Goal: Task Accomplishment & Management: Use online tool/utility

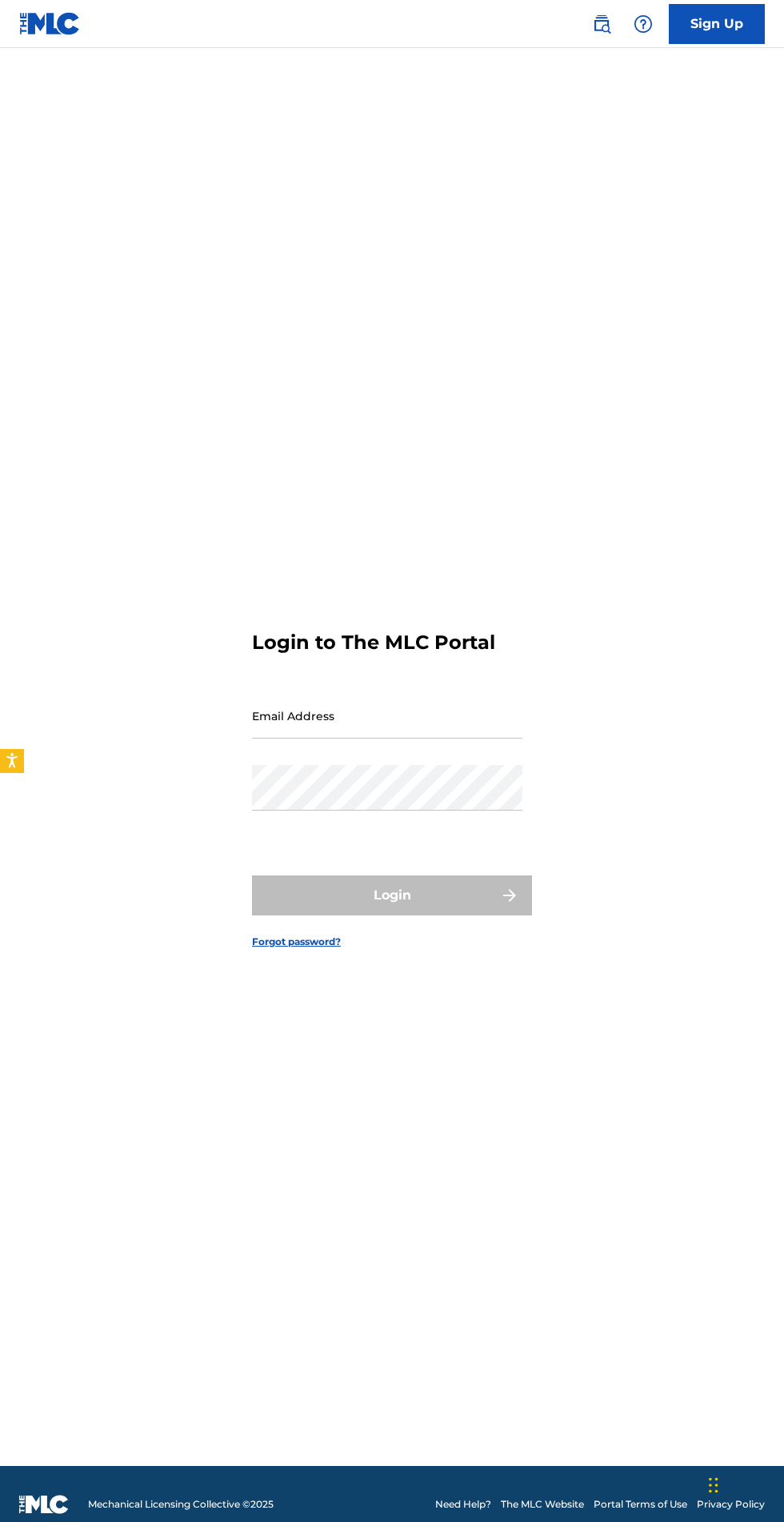
click at [390, 739] on input "Email Address" at bounding box center [387, 715] width 270 height 45
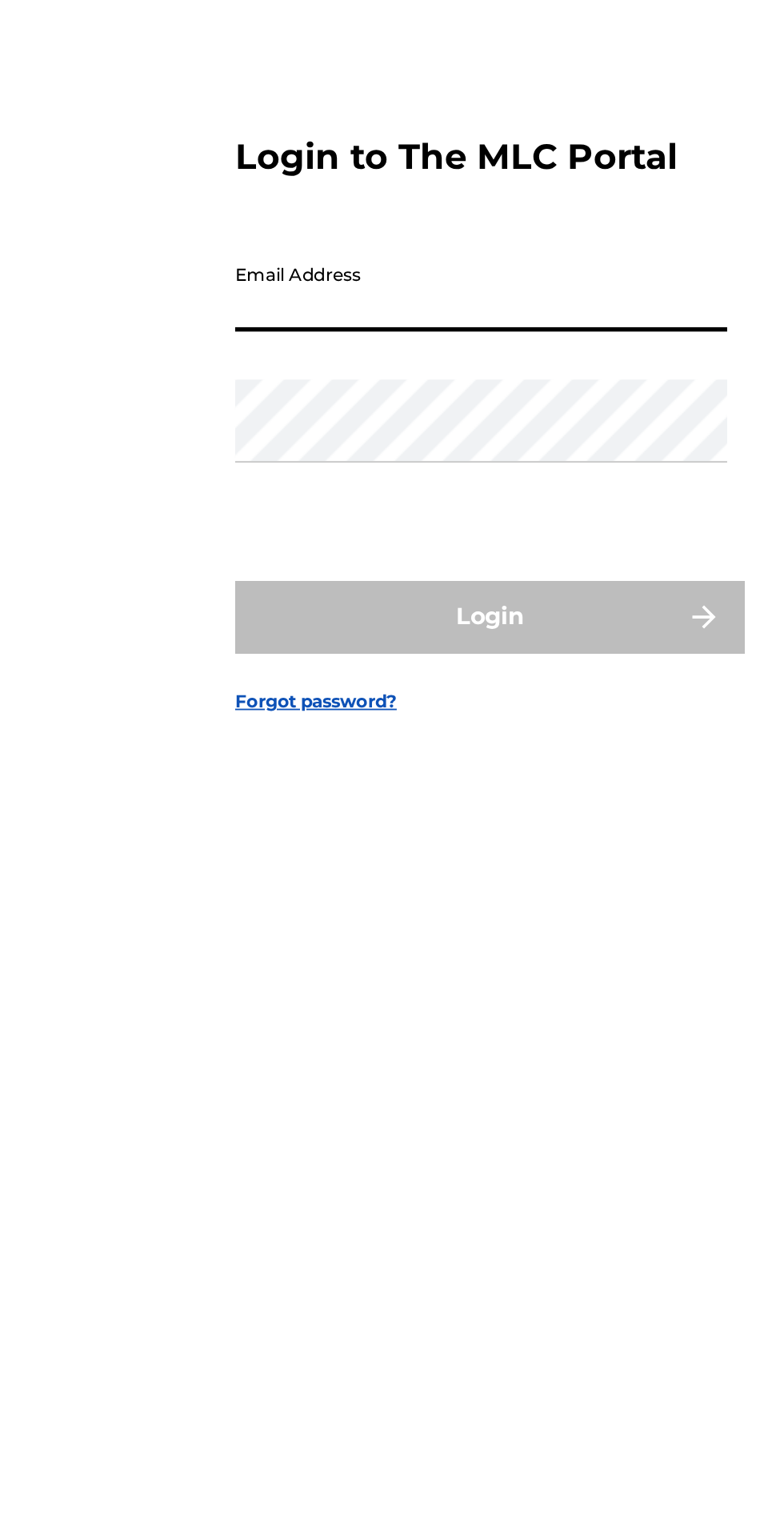
type input "[EMAIL_ADDRESS][DOMAIN_NAME]"
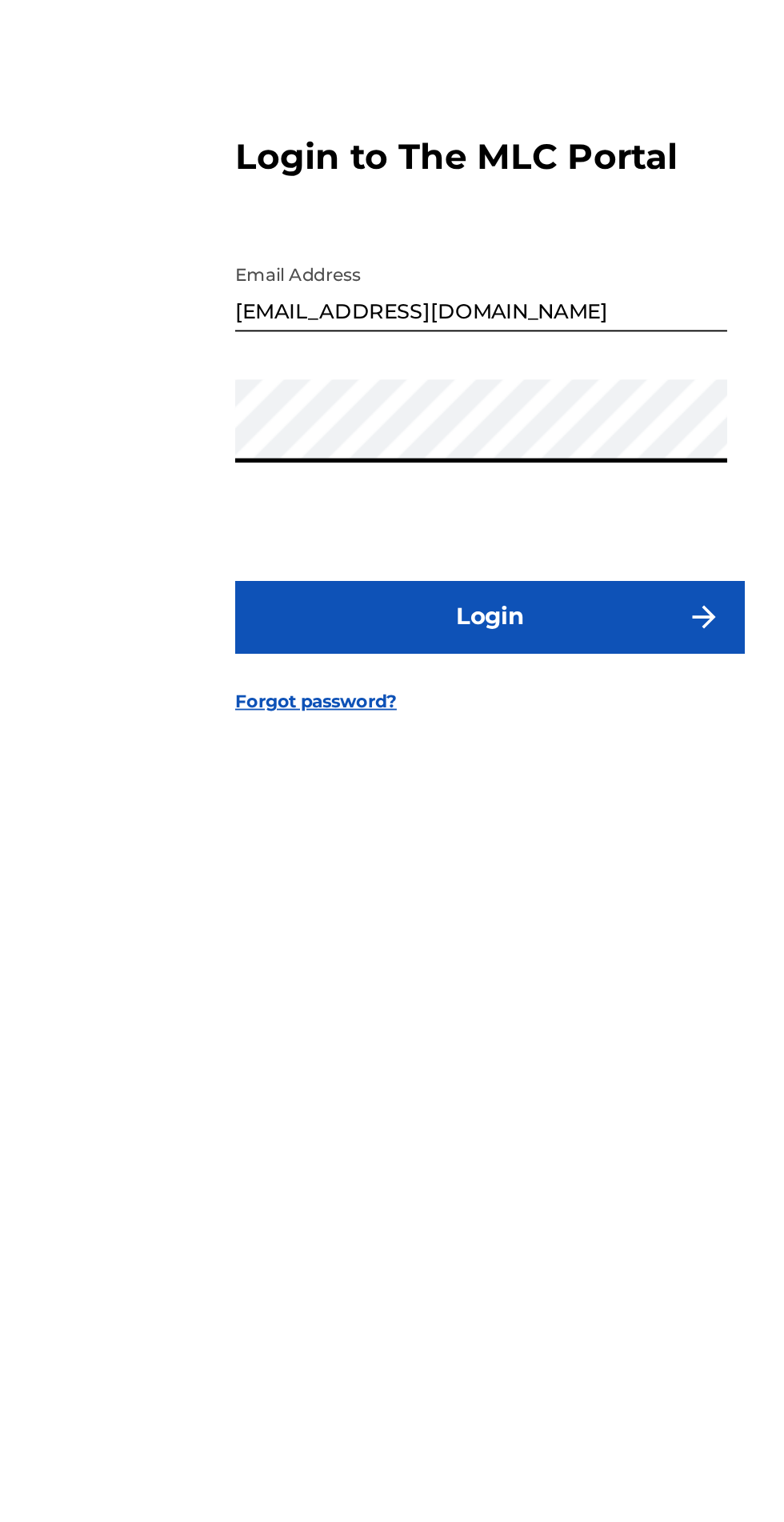
click at [426, 916] on button "Login" at bounding box center [392, 895] width 280 height 40
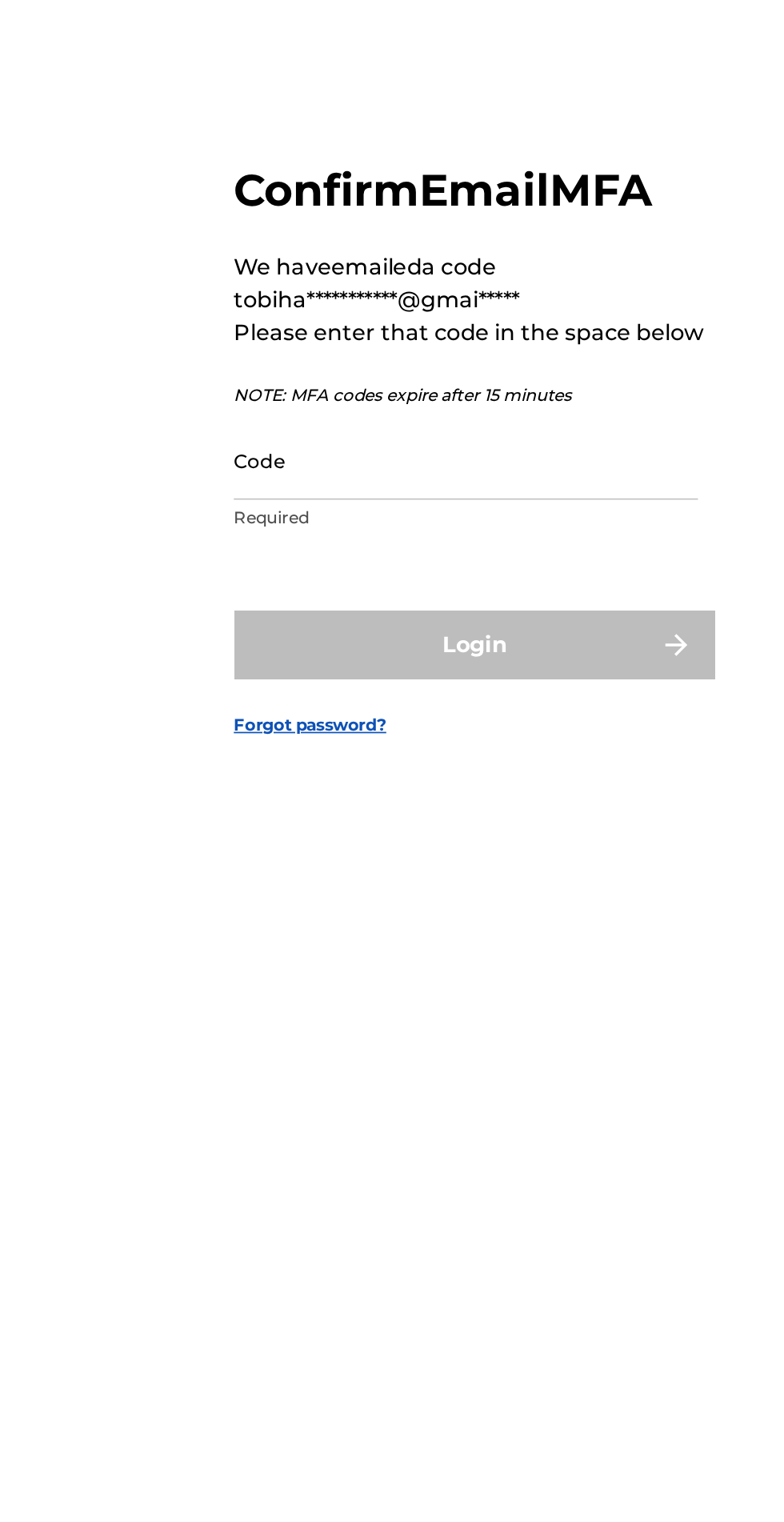
scroll to position [15, 0]
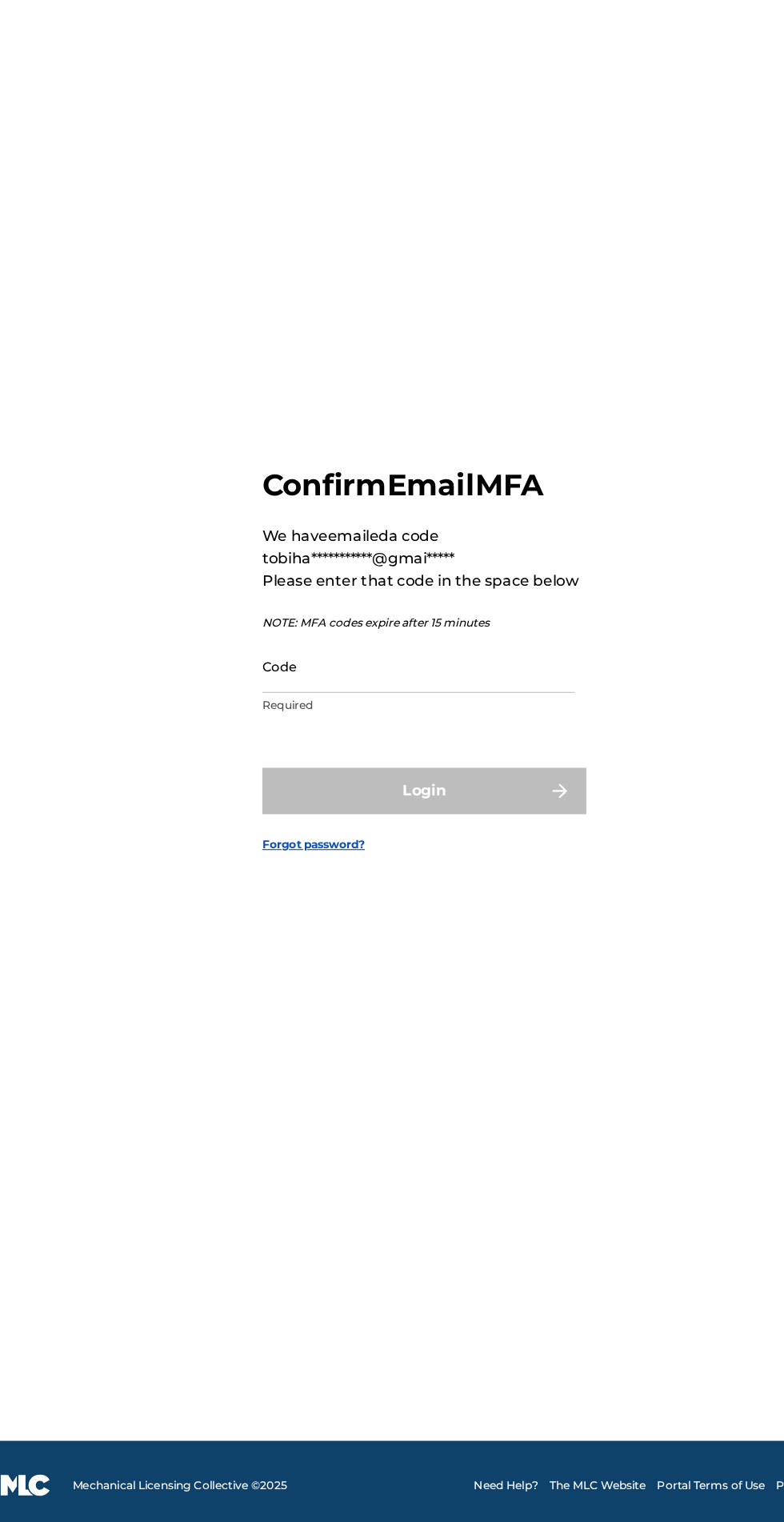
click at [360, 804] on input "Code" at bounding box center [387, 780] width 270 height 45
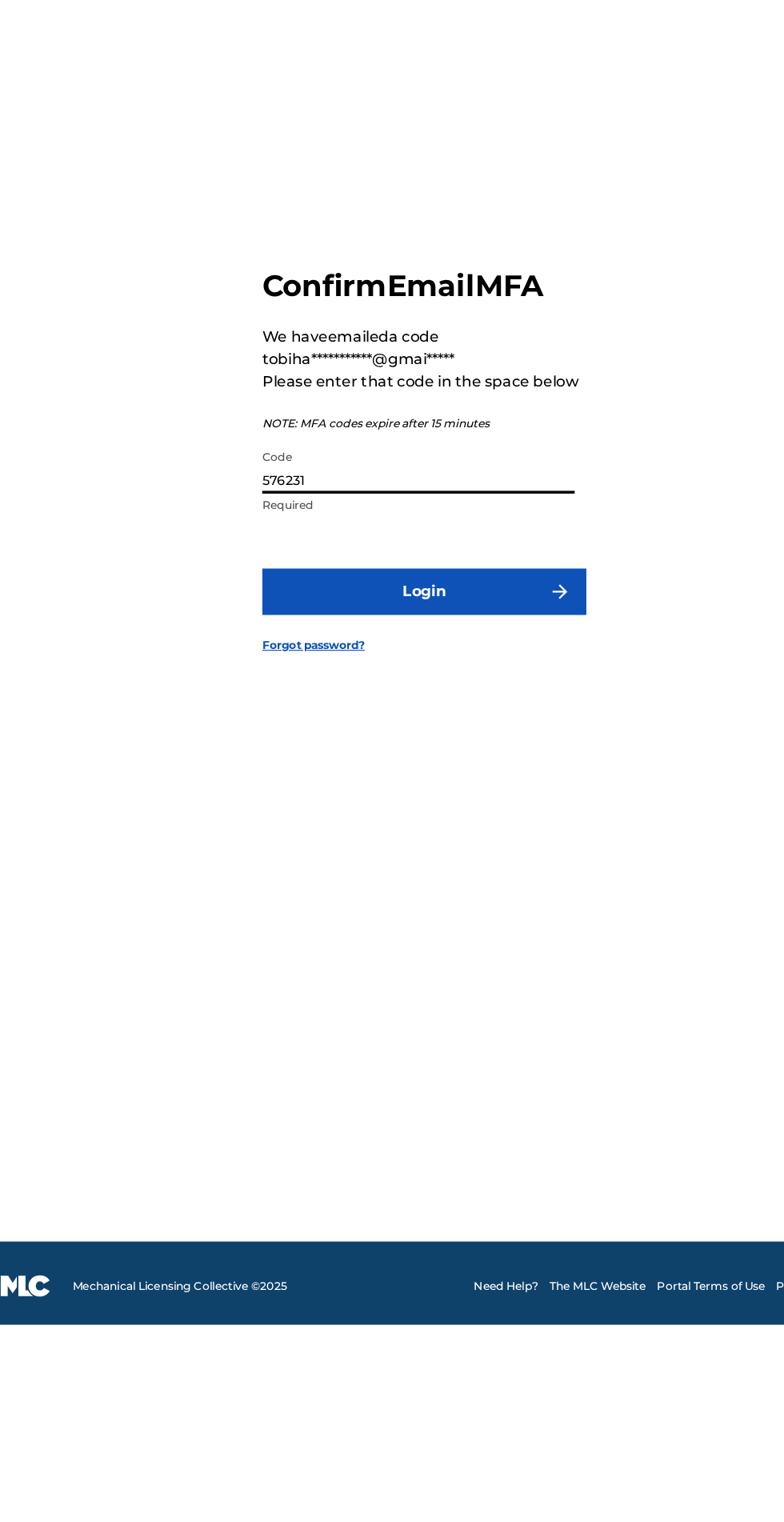
type input "576231"
click at [424, 907] on button "Login" at bounding box center [392, 888] width 280 height 40
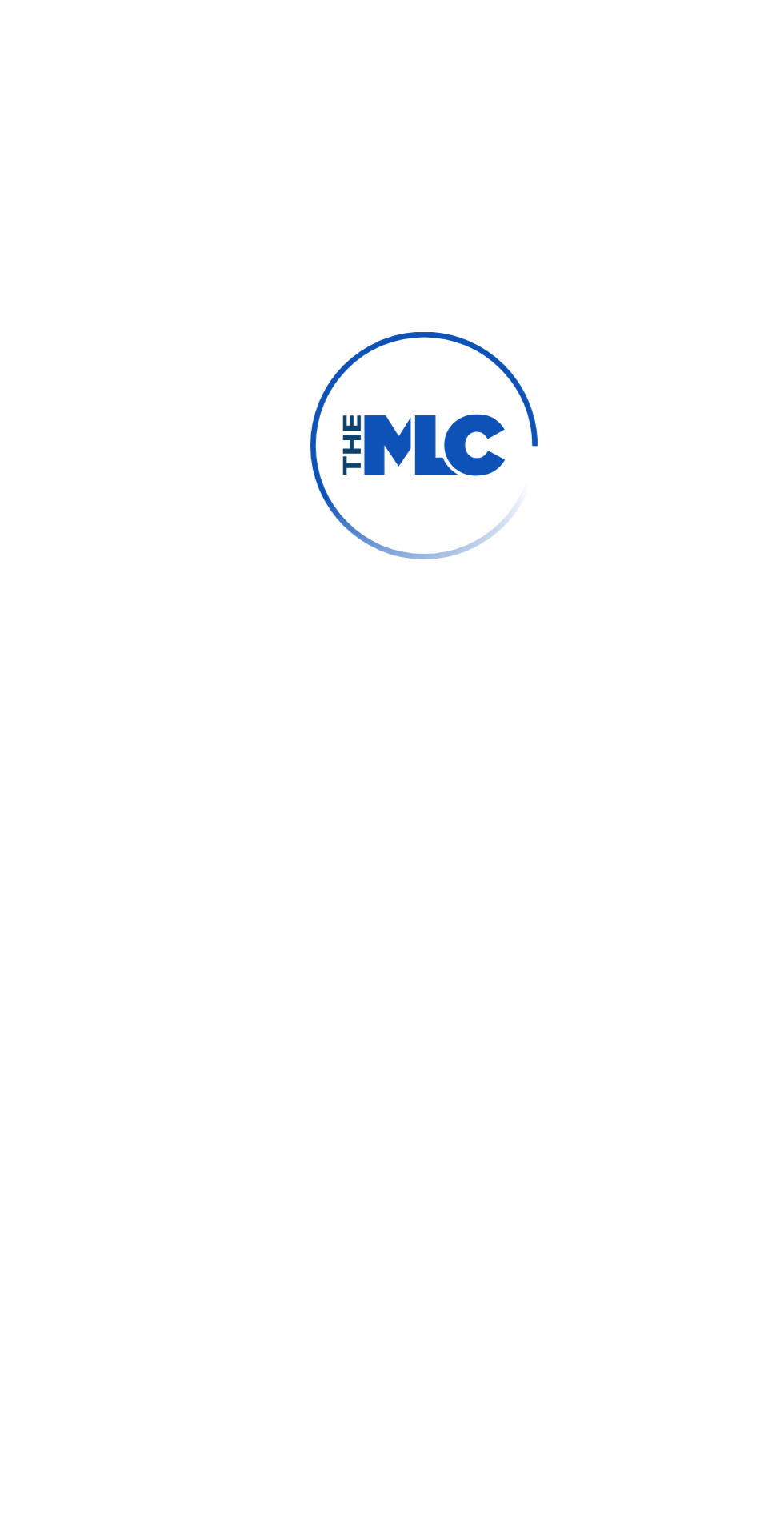
scroll to position [15, 0]
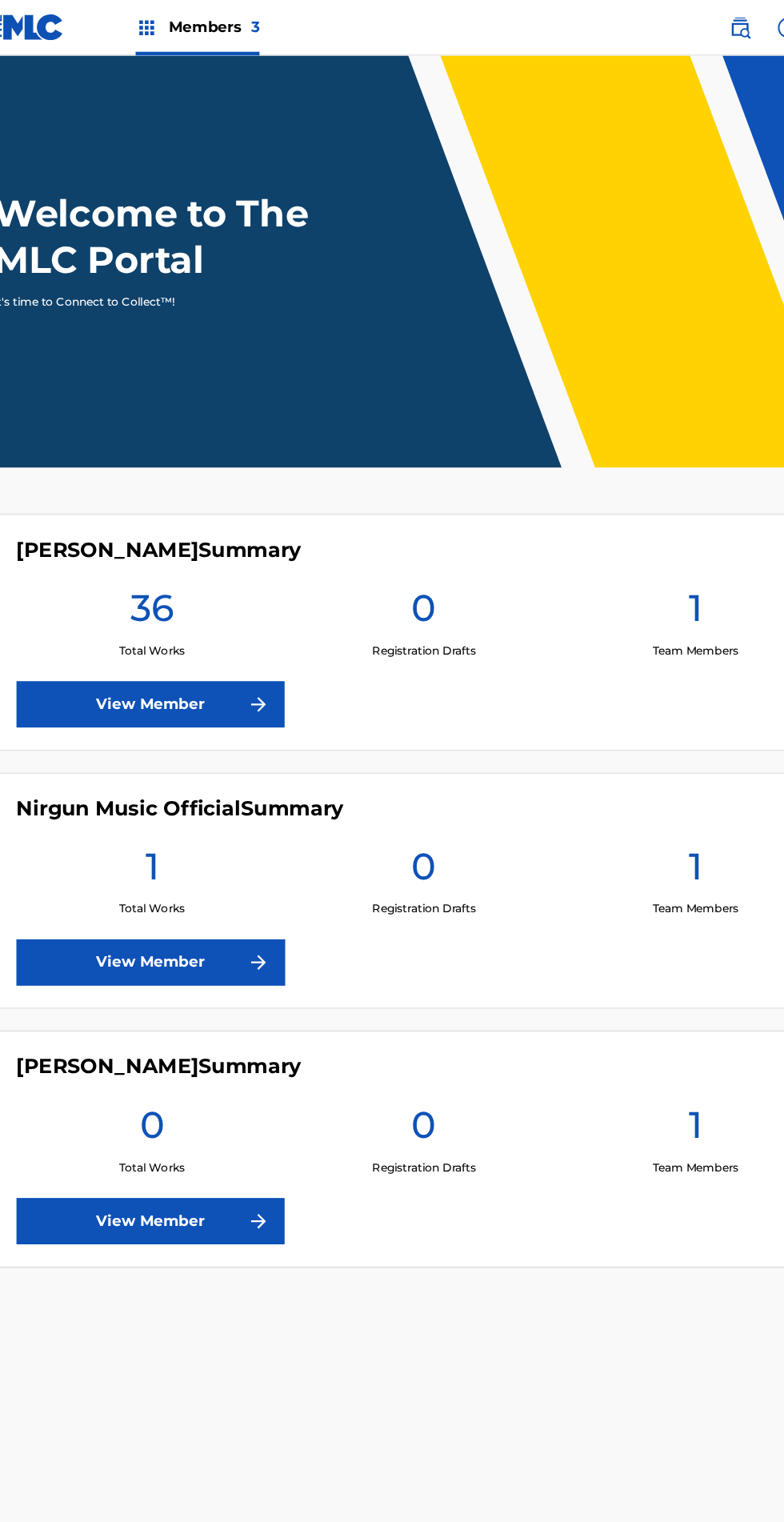
click at [235, 818] on link "View Member" at bounding box center [155, 833] width 232 height 40
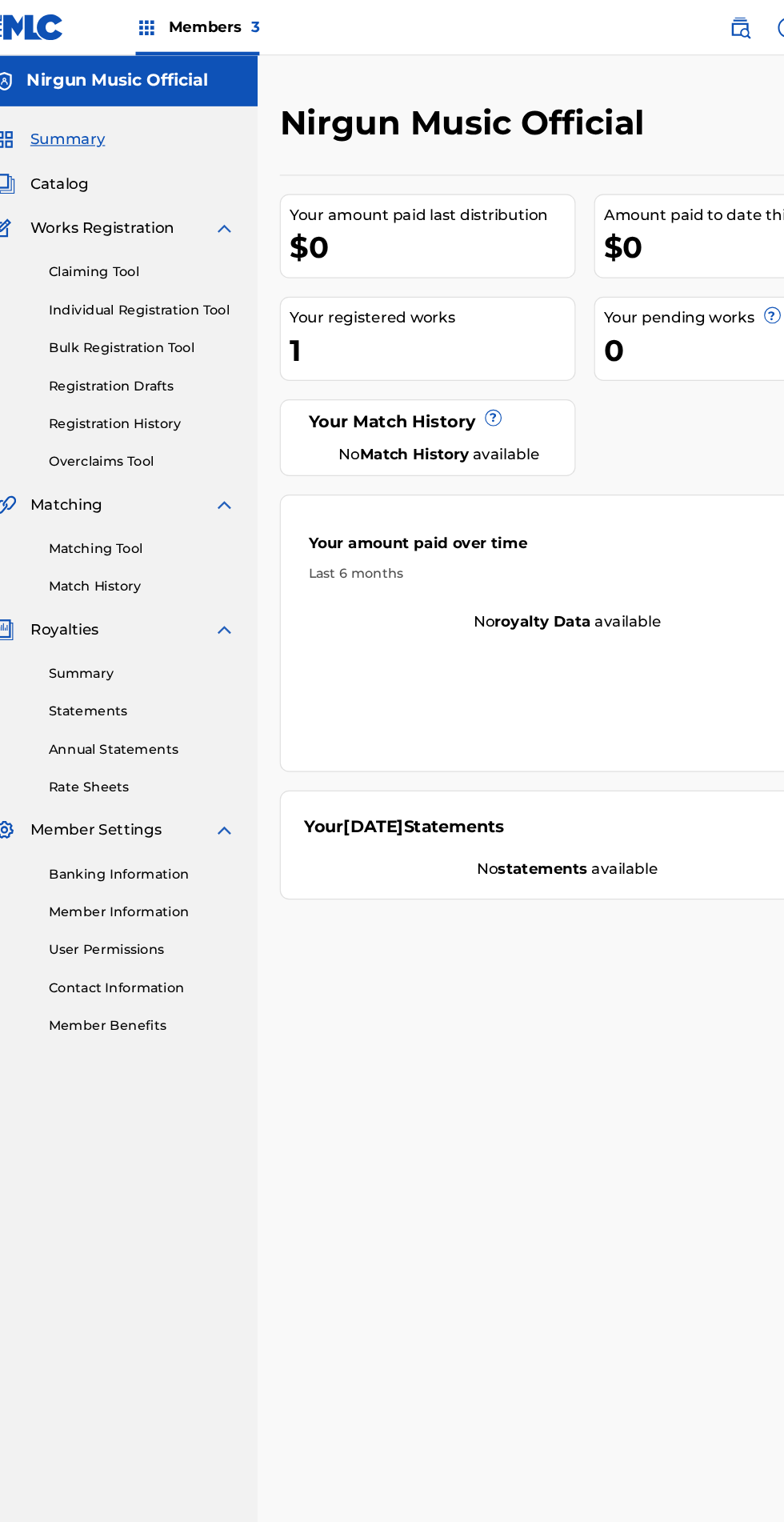
click at [96, 405] on link "Overclaims Tool" at bounding box center [148, 400] width 162 height 17
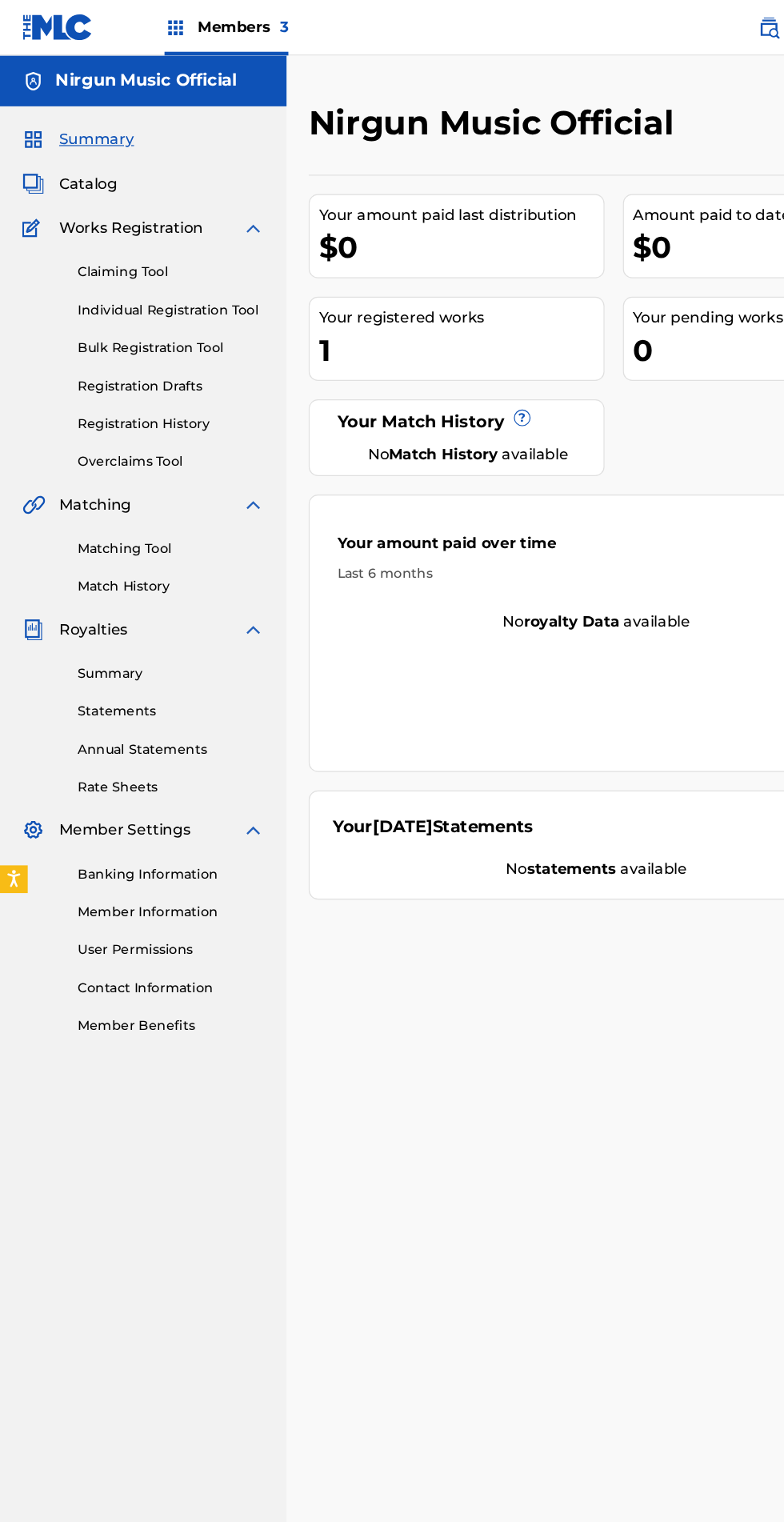
click at [197, 12] on div "Members 3" at bounding box center [196, 24] width 107 height 47
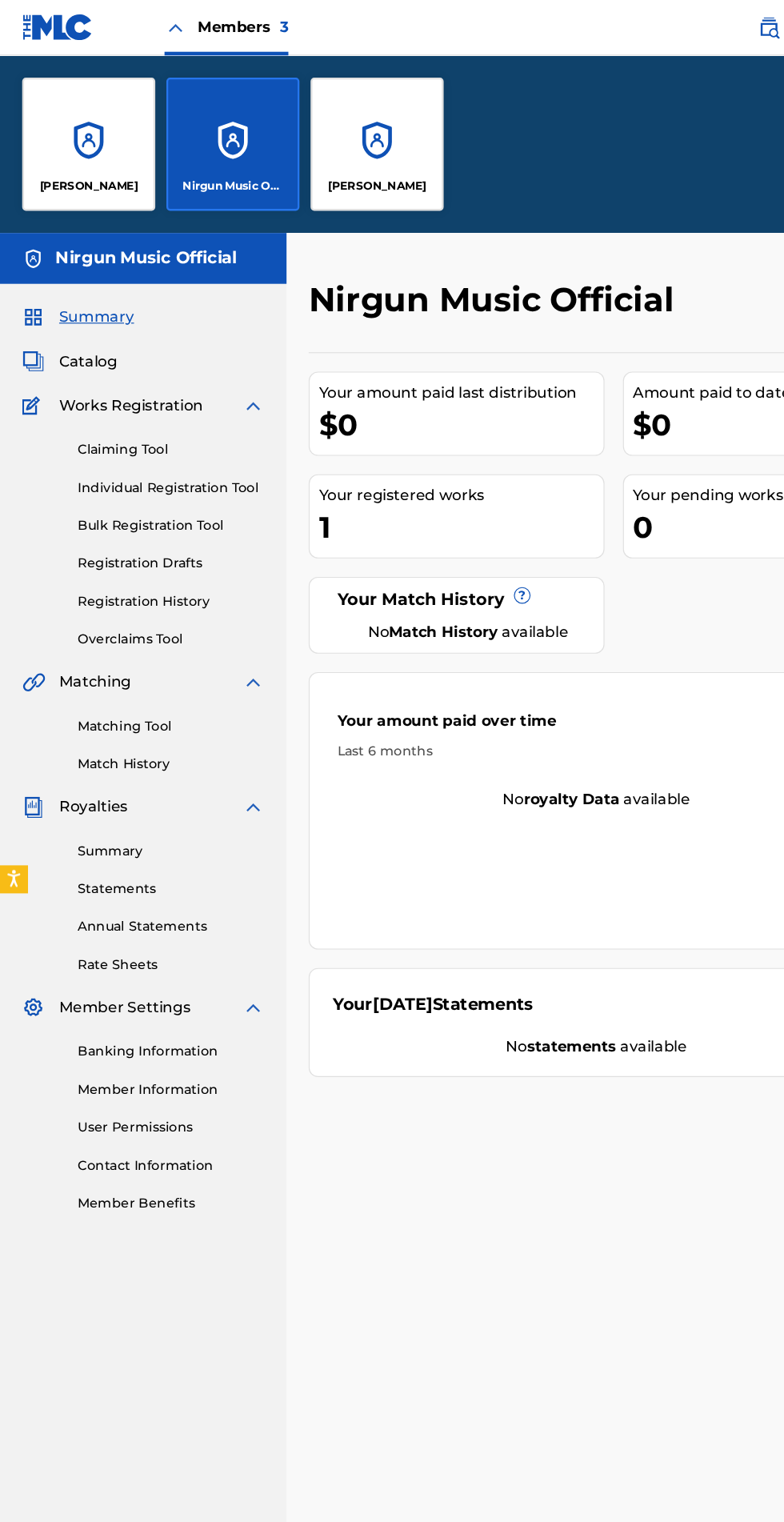
click at [78, 130] on div "[PERSON_NAME]" at bounding box center [76, 124] width 115 height 115
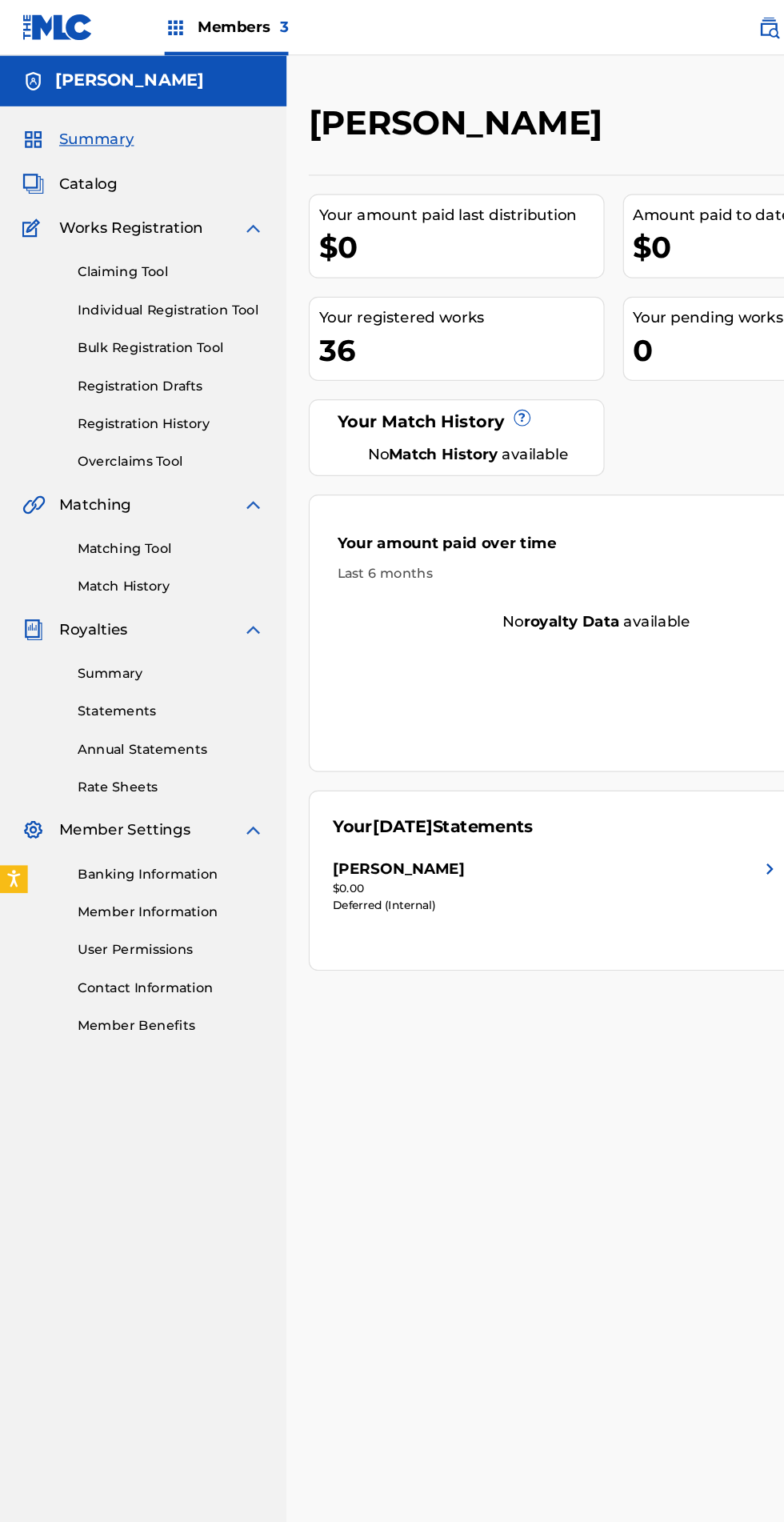
click at [113, 393] on link "Overclaims Tool" at bounding box center [148, 400] width 162 height 17
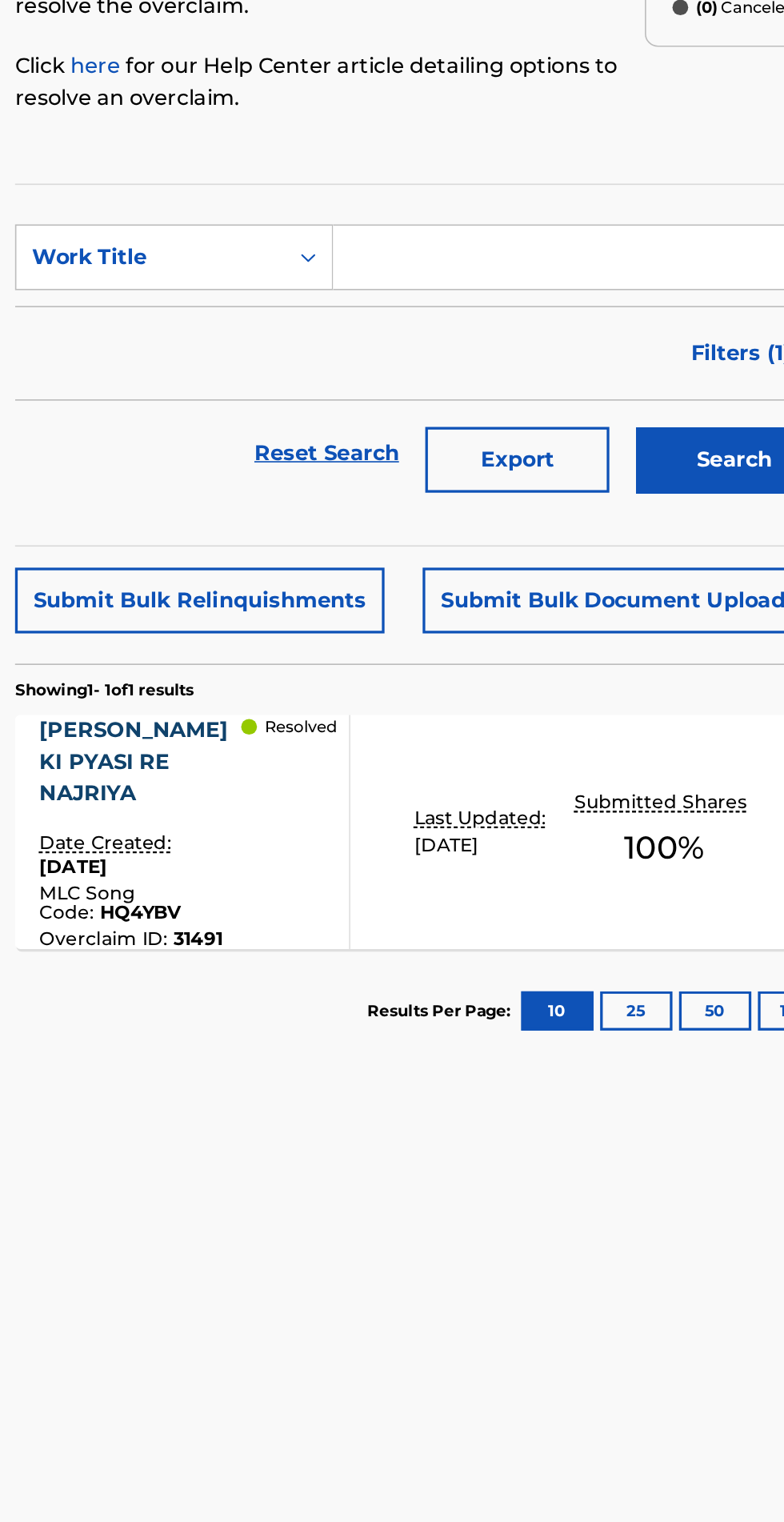
click at [550, 779] on div "[PERSON_NAME] KI PYASI RE NAJRIYA Date Created: [DATE] MLC Song Code : HQ4YBV O…" at bounding box center [516, 762] width 498 height 142
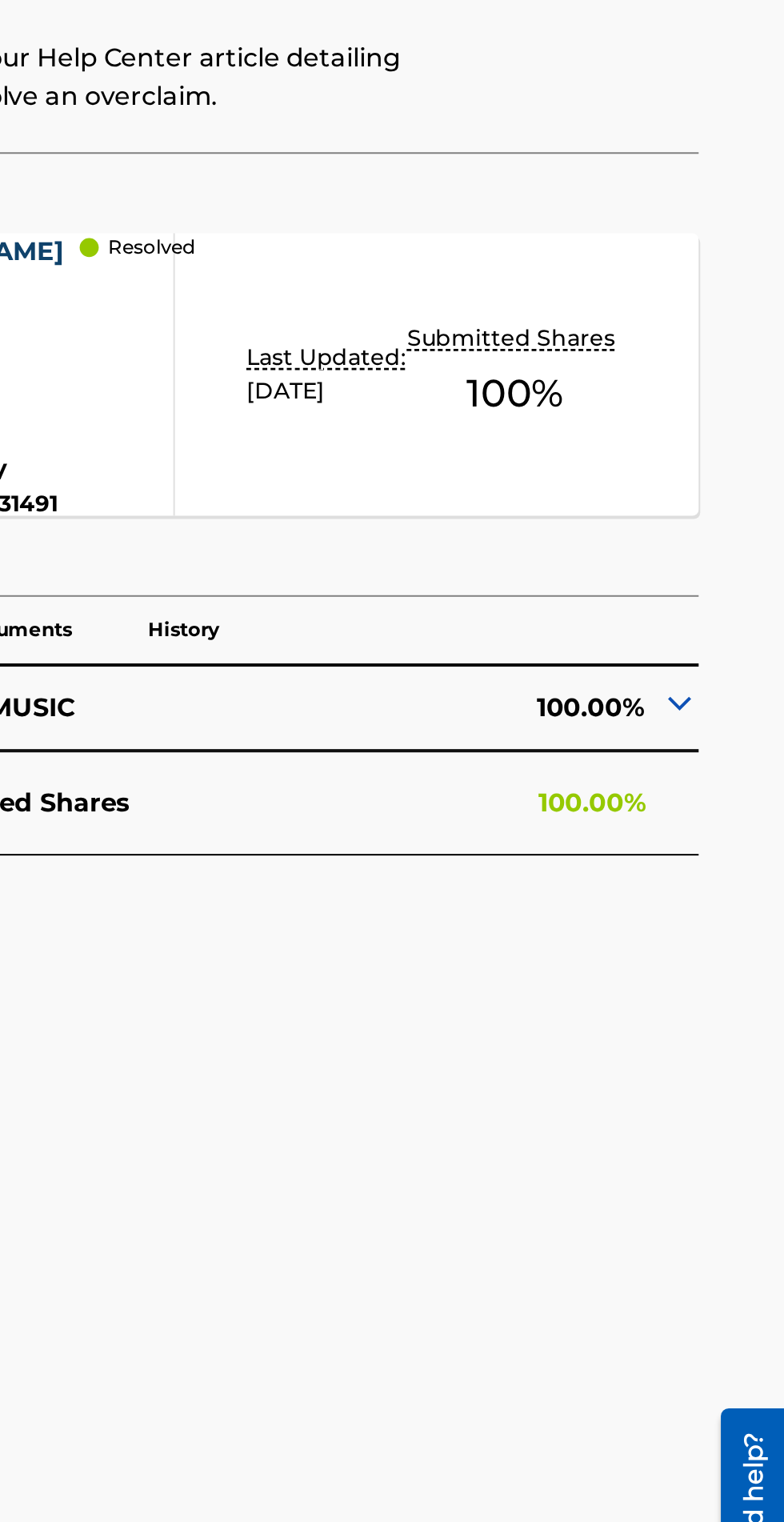
scroll to position [21, 0]
click at [740, 771] on img at bounding box center [730, 765] width 19 height 19
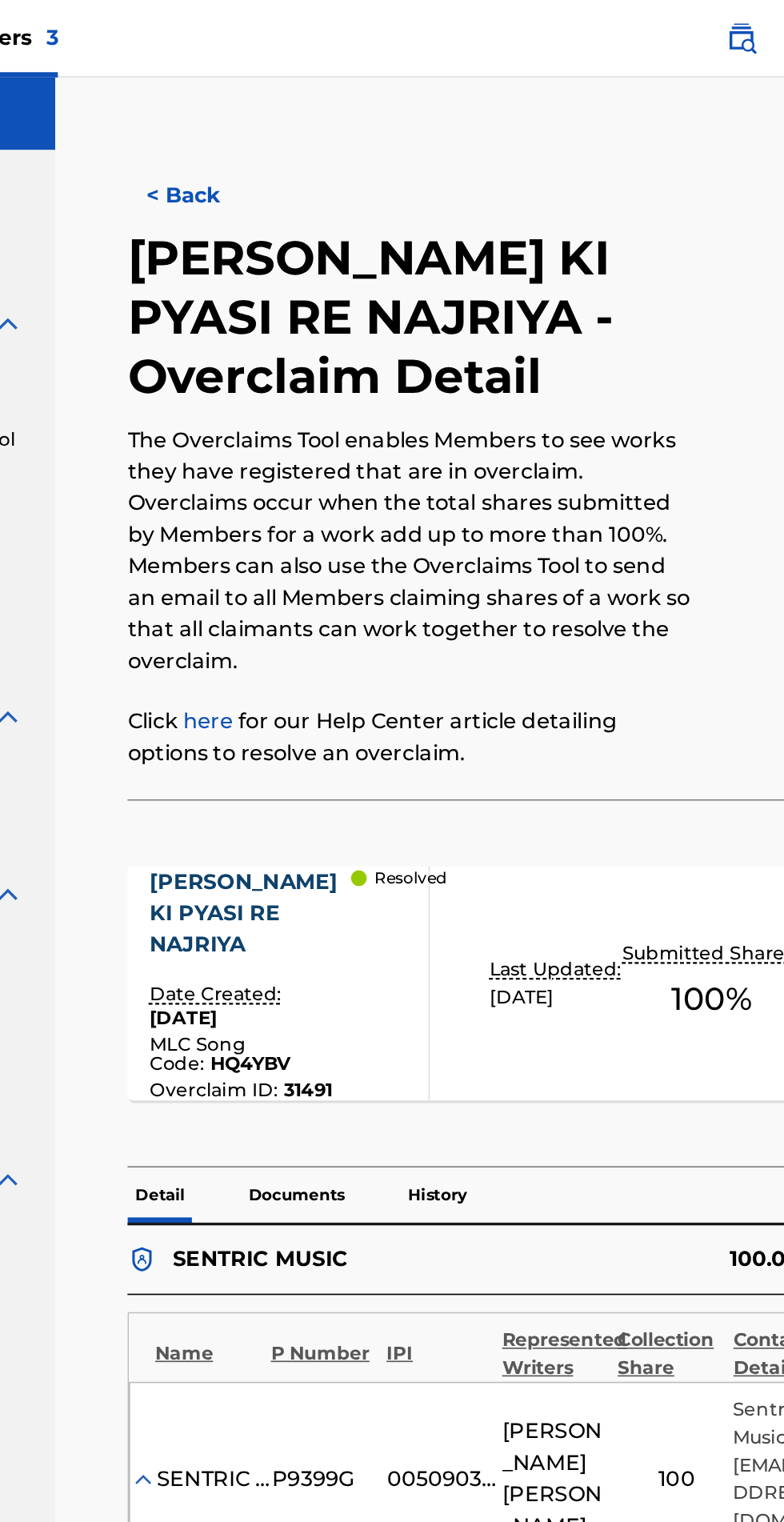
scroll to position [24, 0]
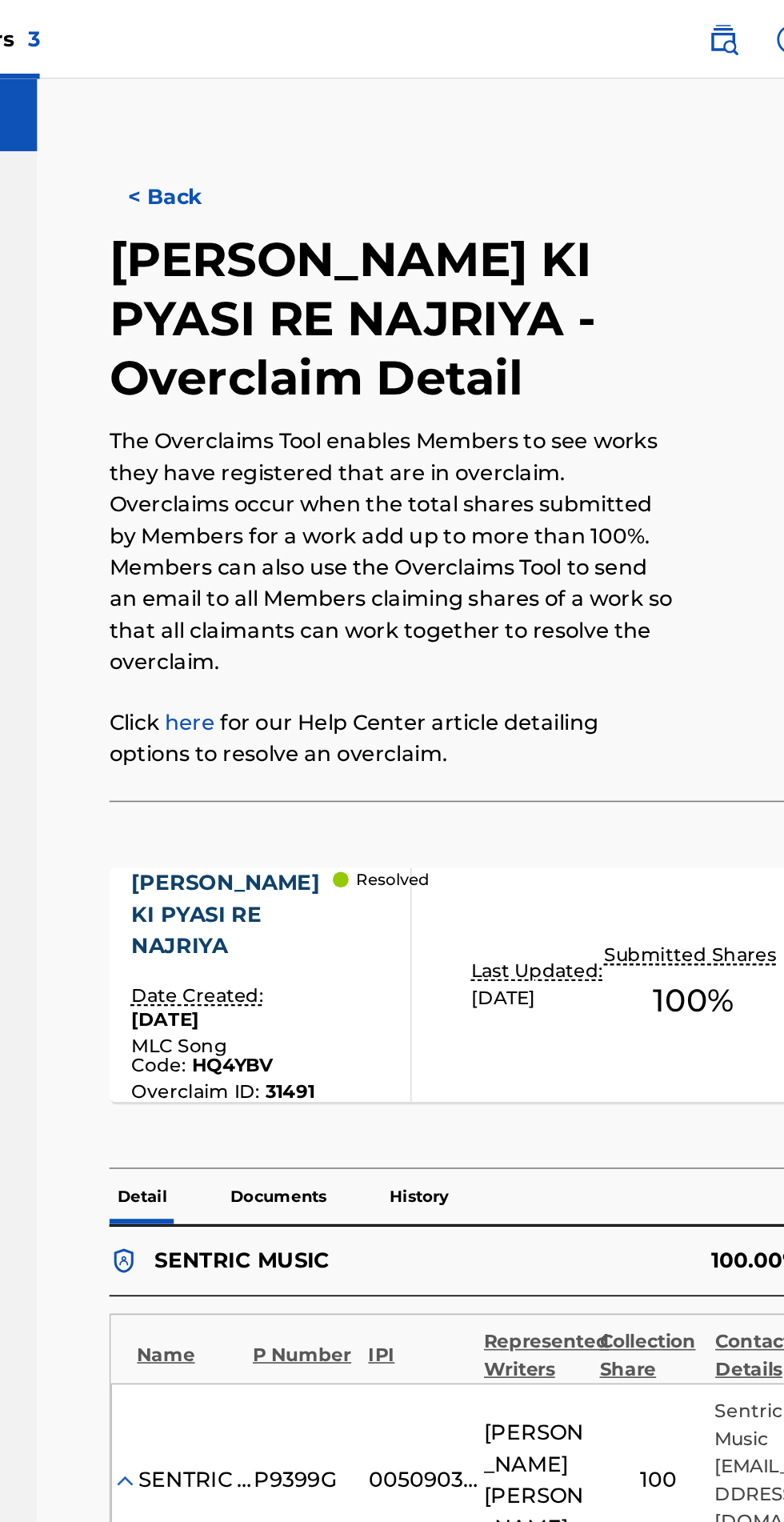
click at [317, 841] on div "Name P Number IPI Represented Writers Collection Share Contact Details" at bounding box center [516, 821] width 446 height 41
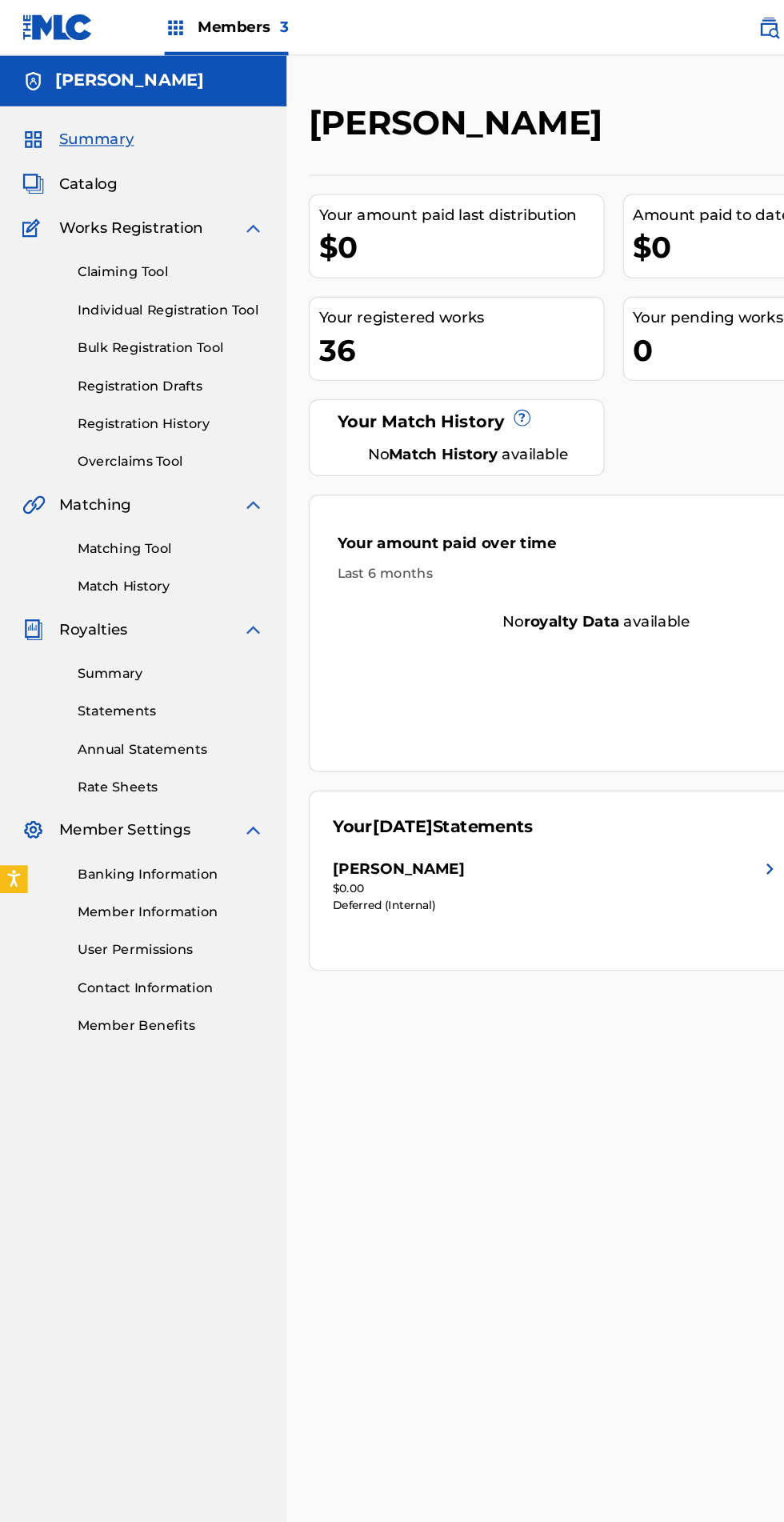
click at [96, 579] on link "Summary" at bounding box center [148, 583] width 162 height 17
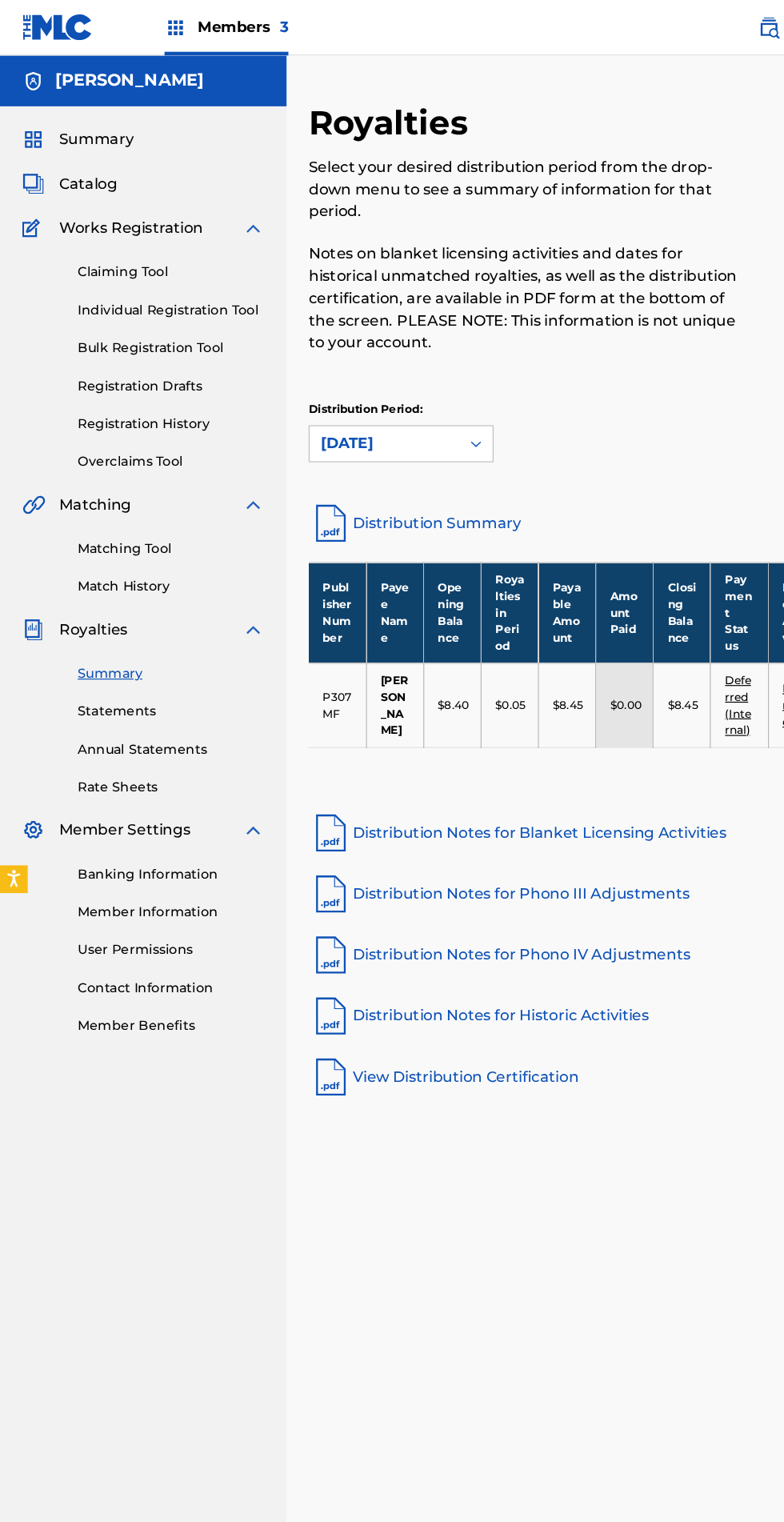
click at [184, 23] on span "Members 3" at bounding box center [210, 24] width 78 height 19
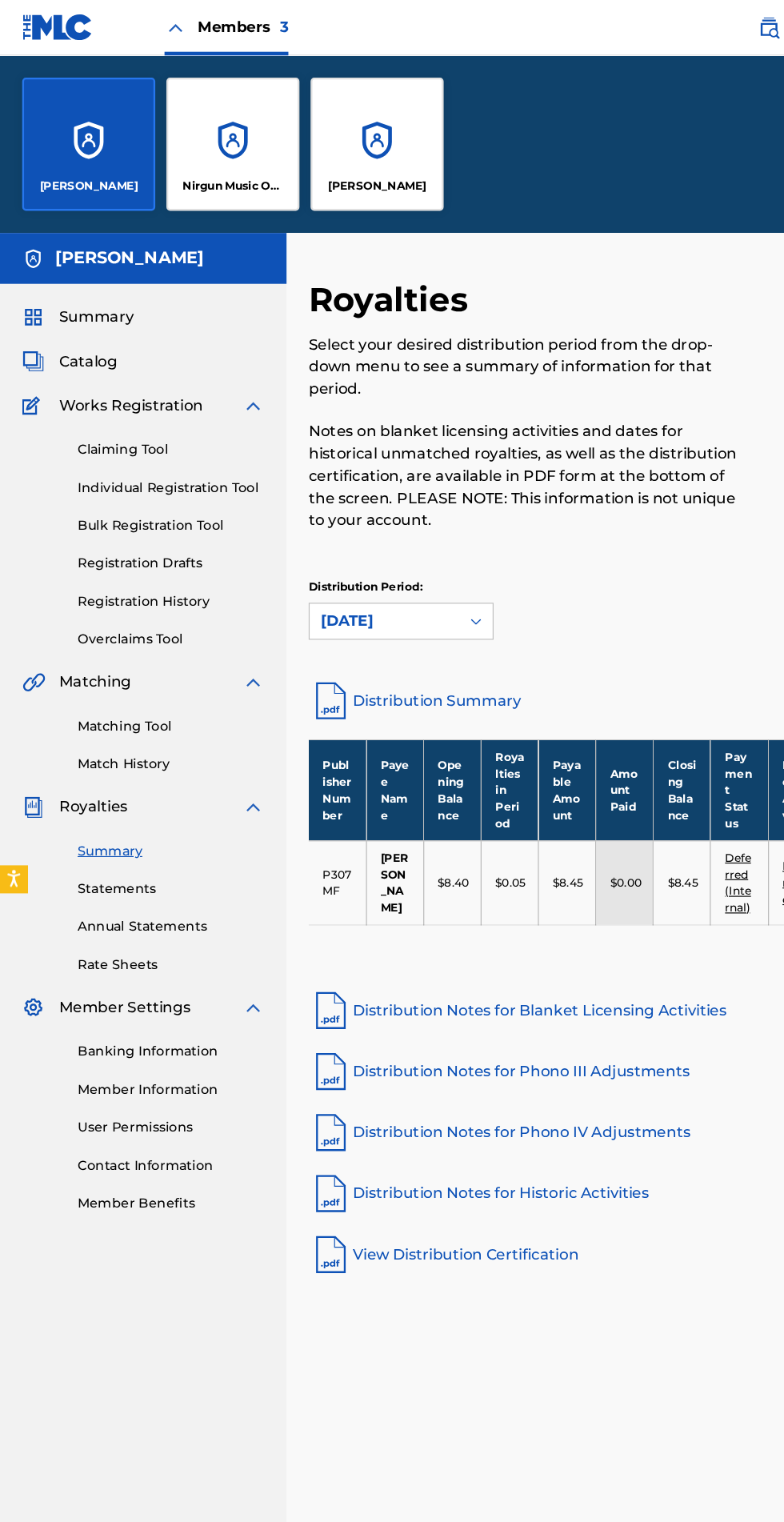
click at [184, 109] on div "Nirgun Music Official" at bounding box center [201, 124] width 115 height 115
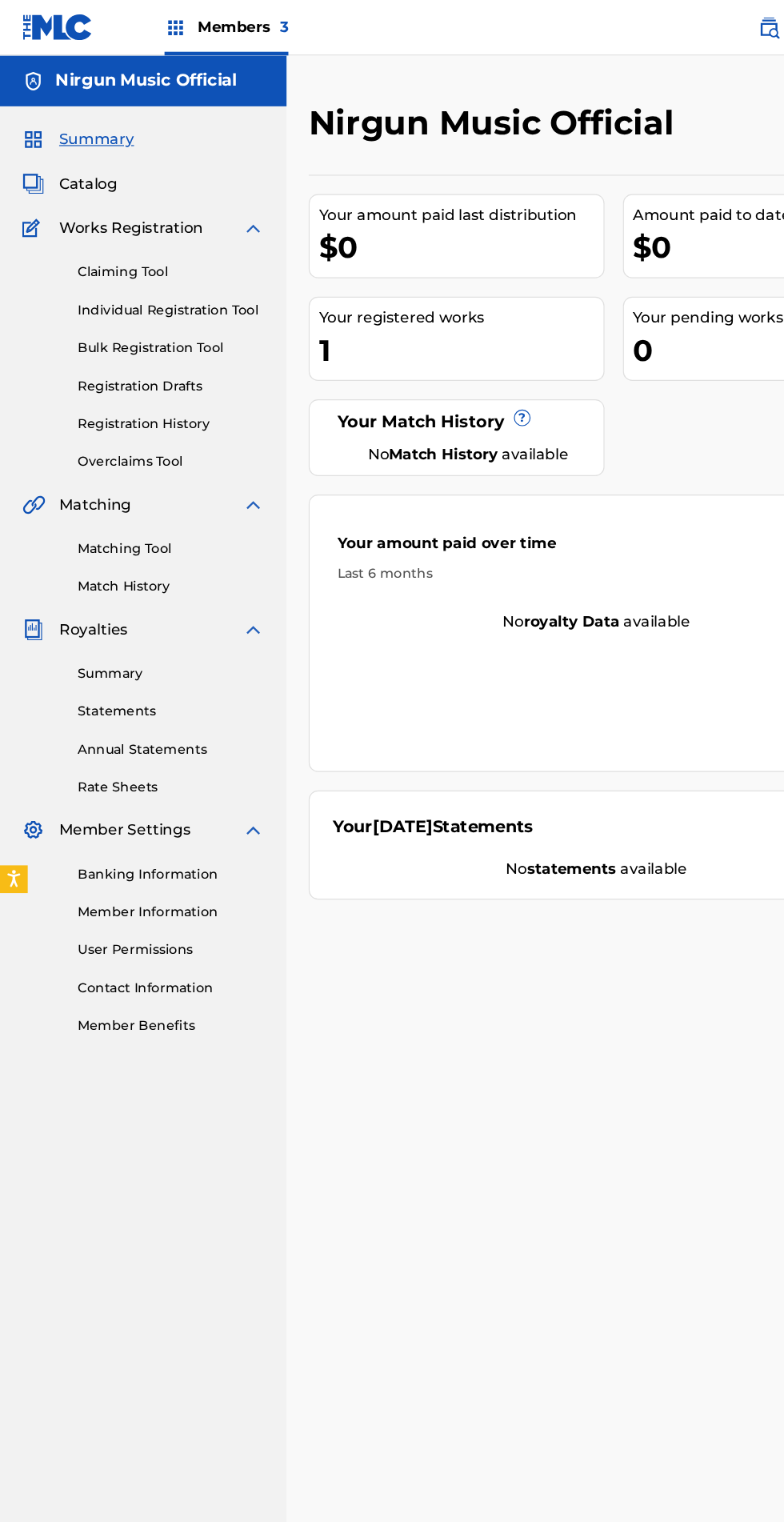
click at [98, 583] on link "Summary" at bounding box center [148, 583] width 162 height 17
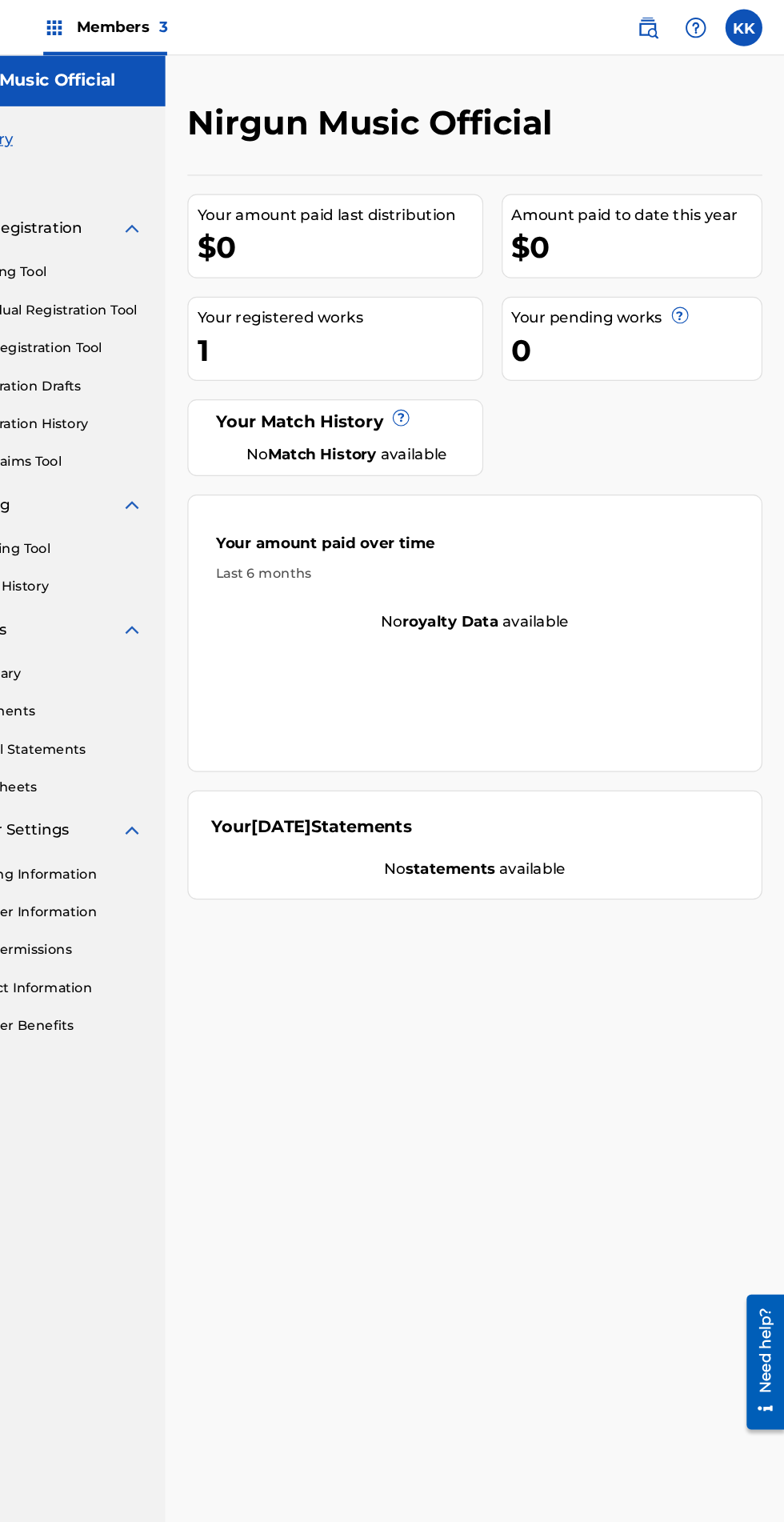
click at [757, 31] on label at bounding box center [749, 24] width 32 height 32
click at [749, 24] on input "KK [PERSON_NAME] [EMAIL_ADDRESS][DOMAIN_NAME] Notification Preferences Profile …" at bounding box center [749, 24] width 0 height 0
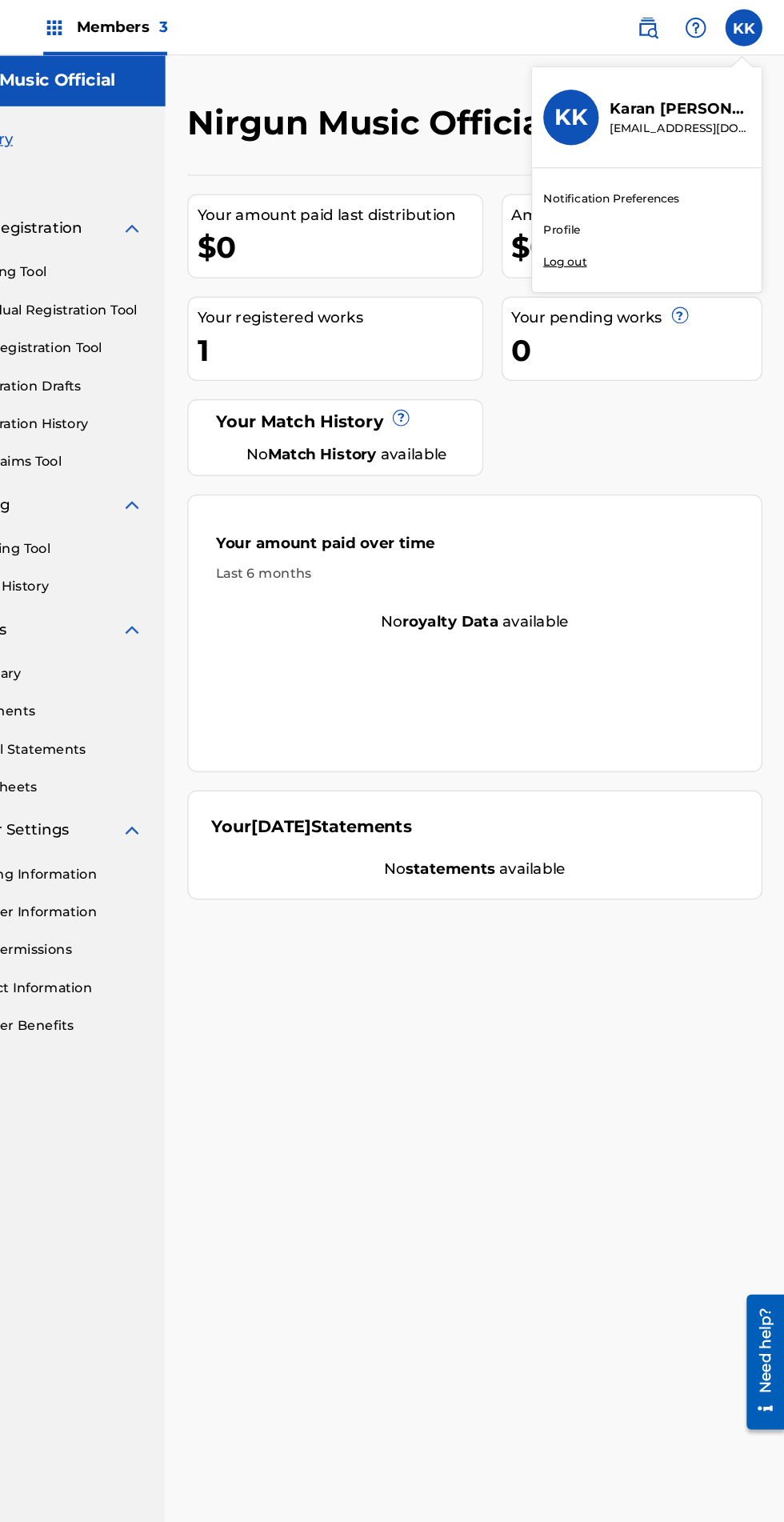
click at [590, 226] on div "Members 3 KK KK [PERSON_NAME] [EMAIL_ADDRESS][DOMAIN_NAME] Notification Prefere…" at bounding box center [392, 761] width 784 height 1522
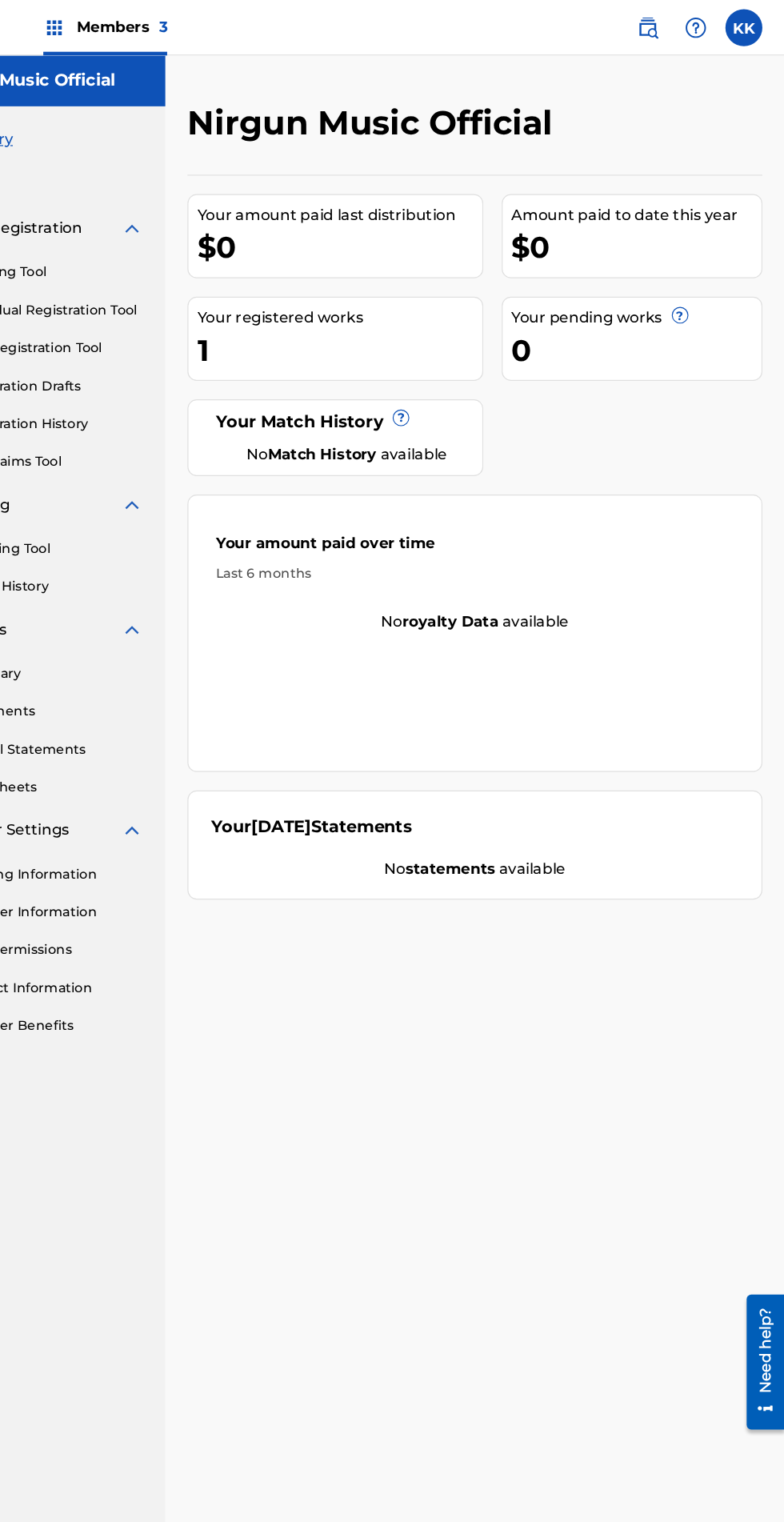
click at [740, 13] on label at bounding box center [749, 24] width 32 height 32
click at [749, 24] on input "KK [PERSON_NAME] [EMAIL_ADDRESS][DOMAIN_NAME] Notification Preferences Profile …" at bounding box center [749, 24] width 0 height 0
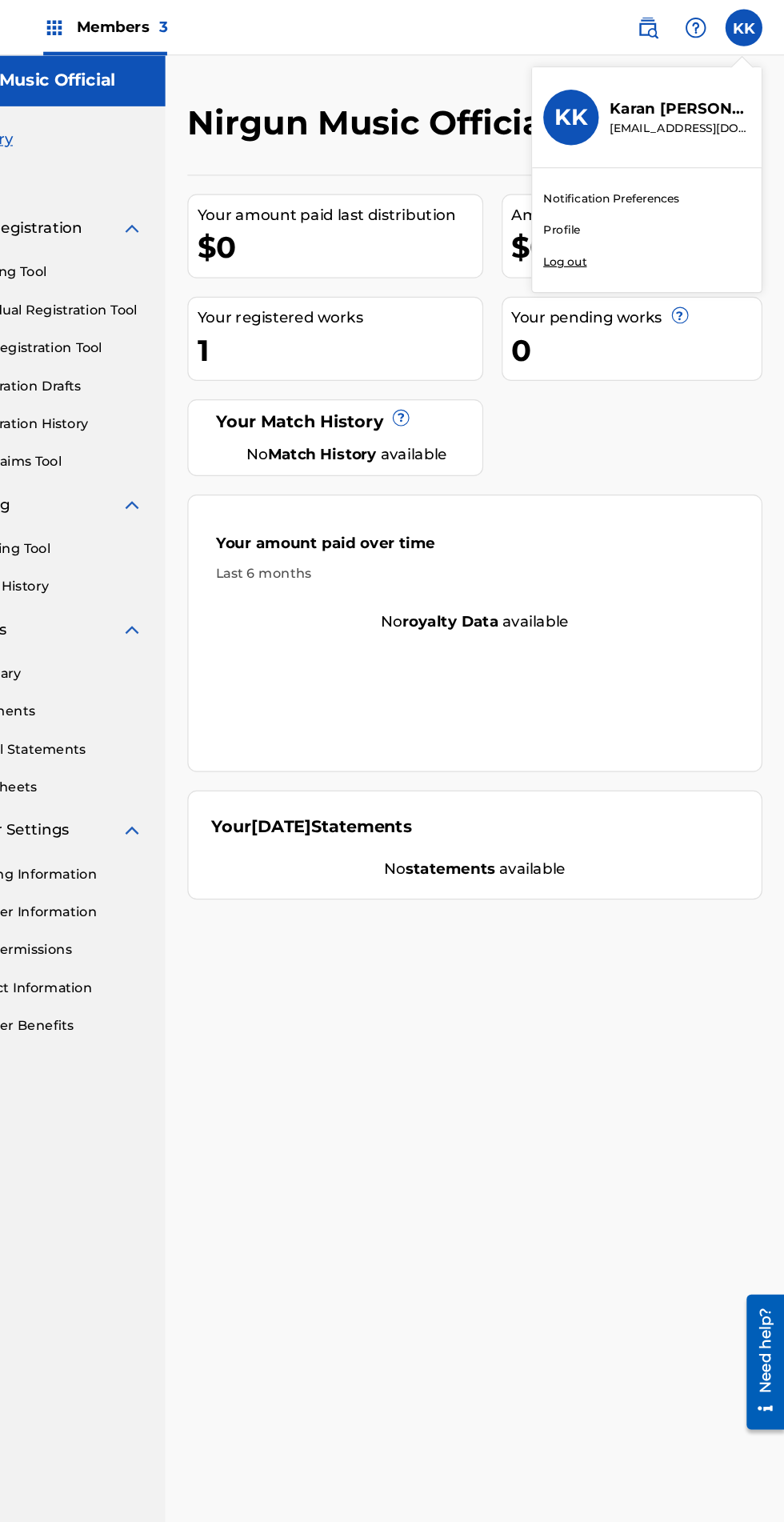
click at [596, 199] on div "Members 3 KK KK [PERSON_NAME] [EMAIL_ADDRESS][DOMAIN_NAME] Notification Prefere…" at bounding box center [392, 761] width 784 height 1522
